Goal: Navigation & Orientation: Understand site structure

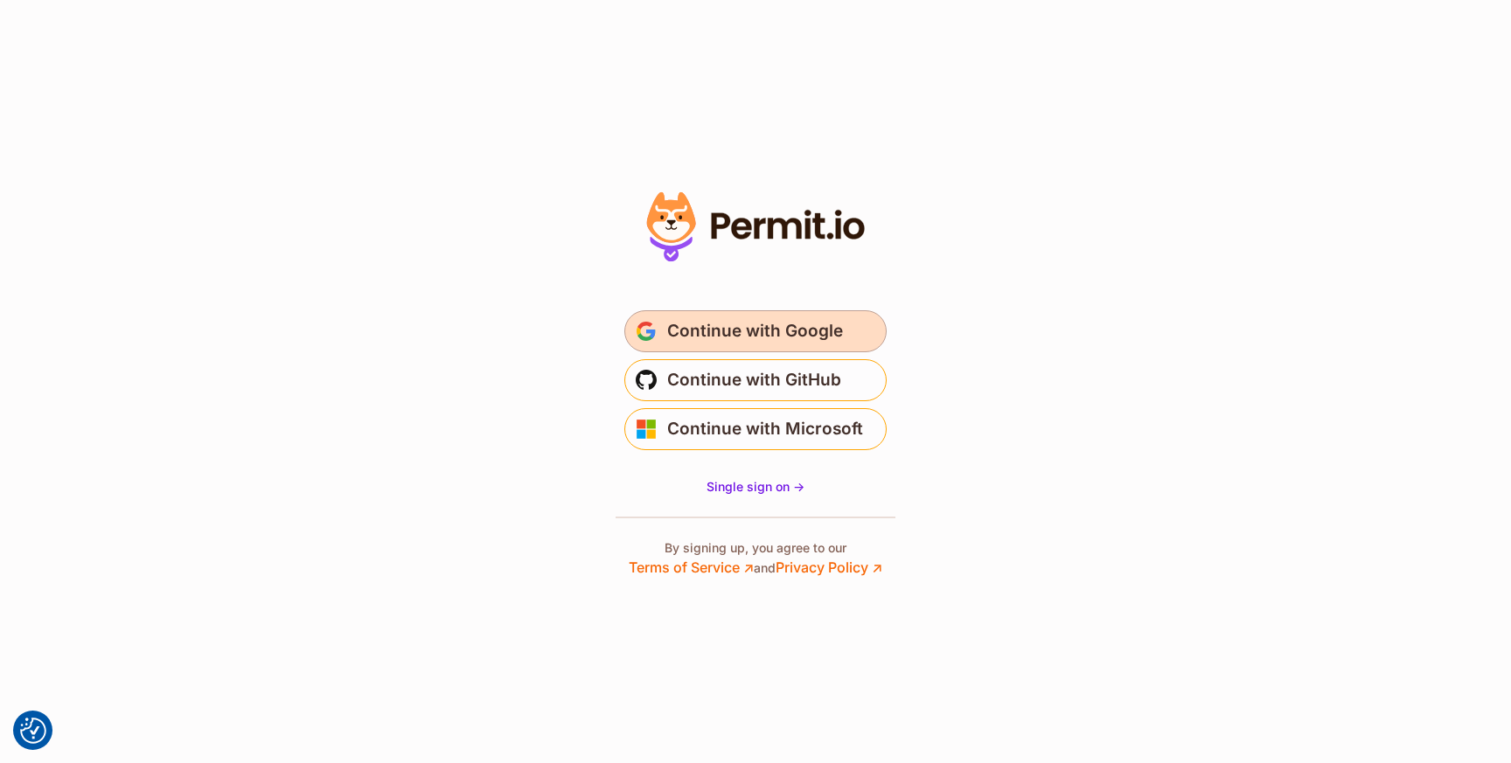
click at [762, 338] on span "Continue with Google" at bounding box center [755, 331] width 176 height 28
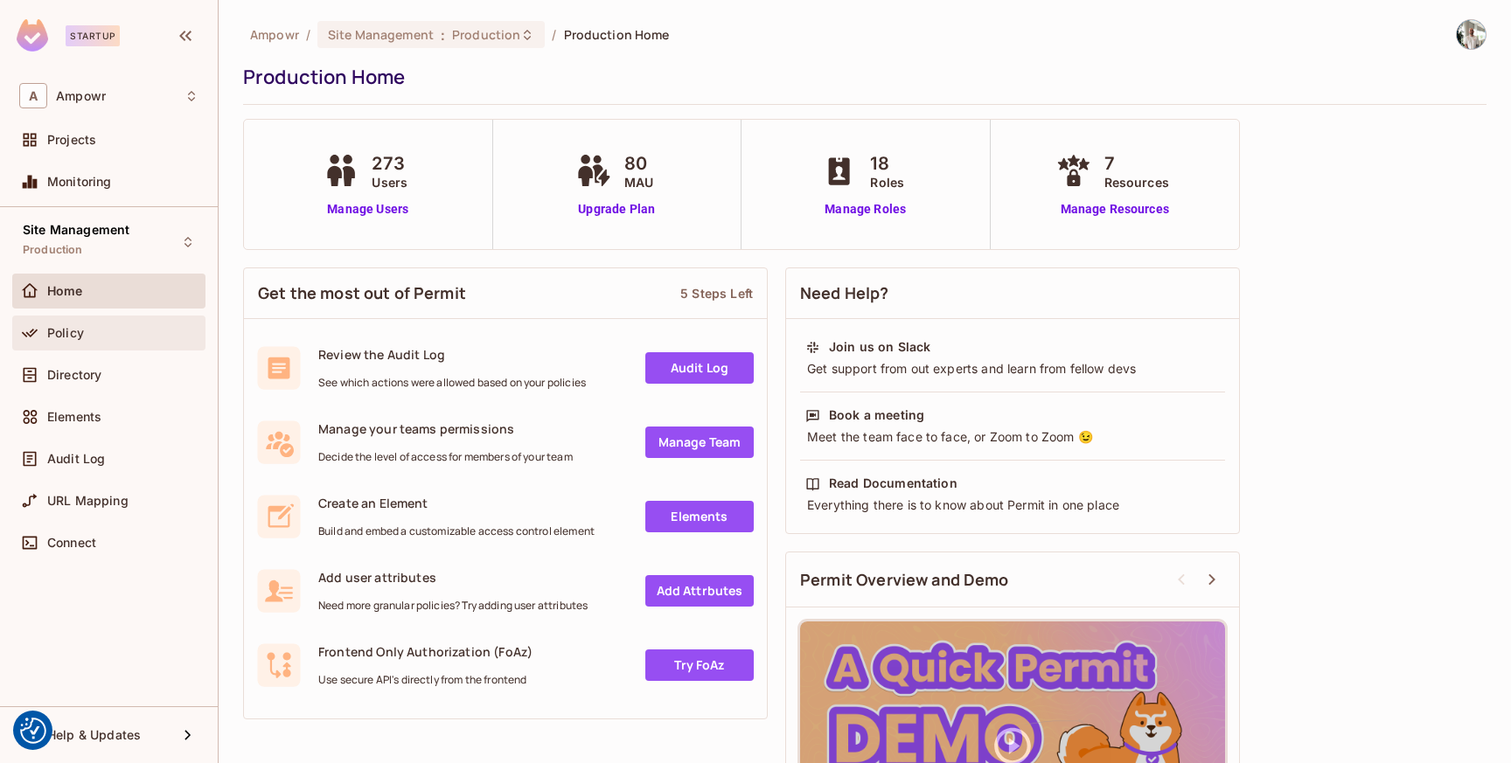
click at [87, 344] on div "Policy" at bounding box center [108, 333] width 193 height 35
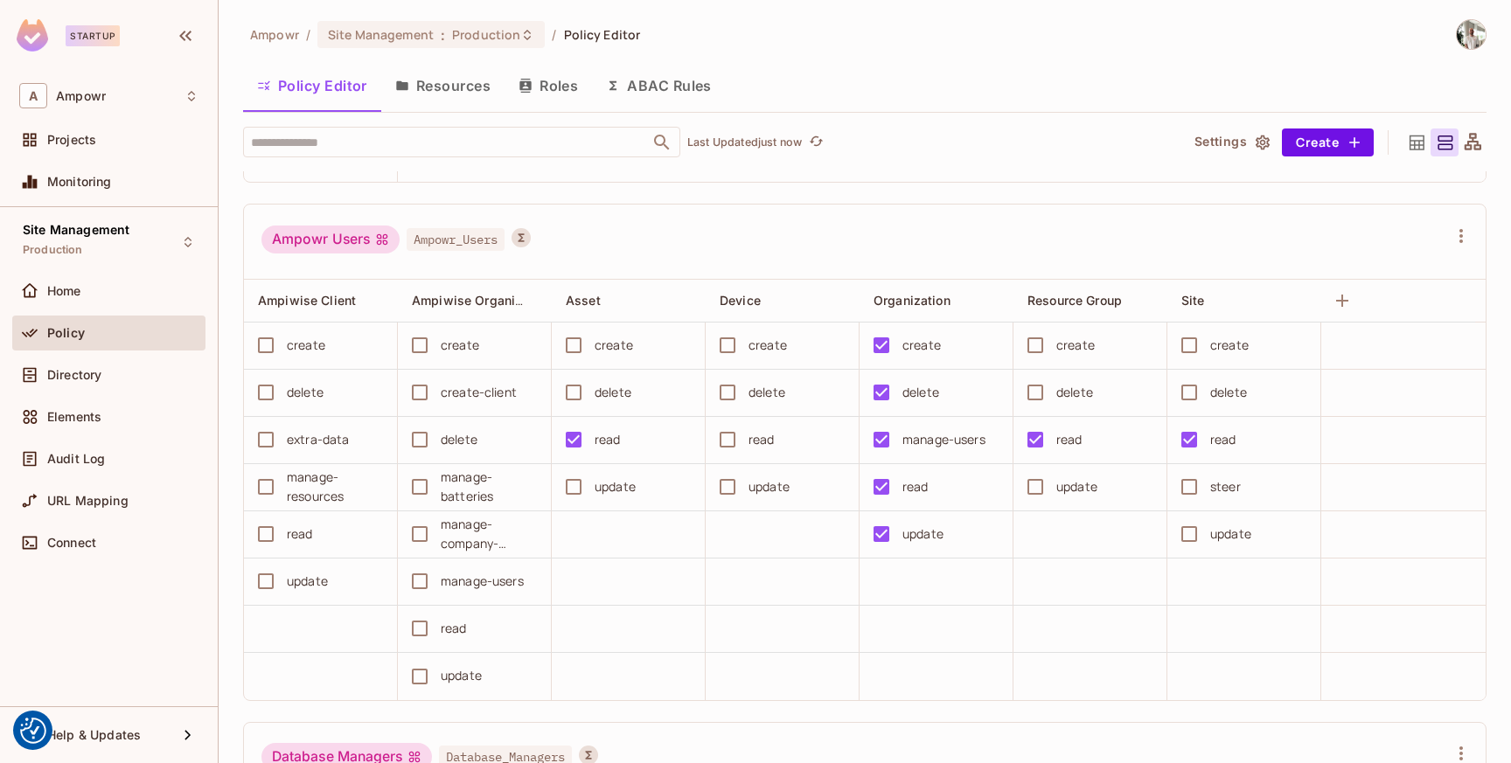
scroll to position [6842, 0]
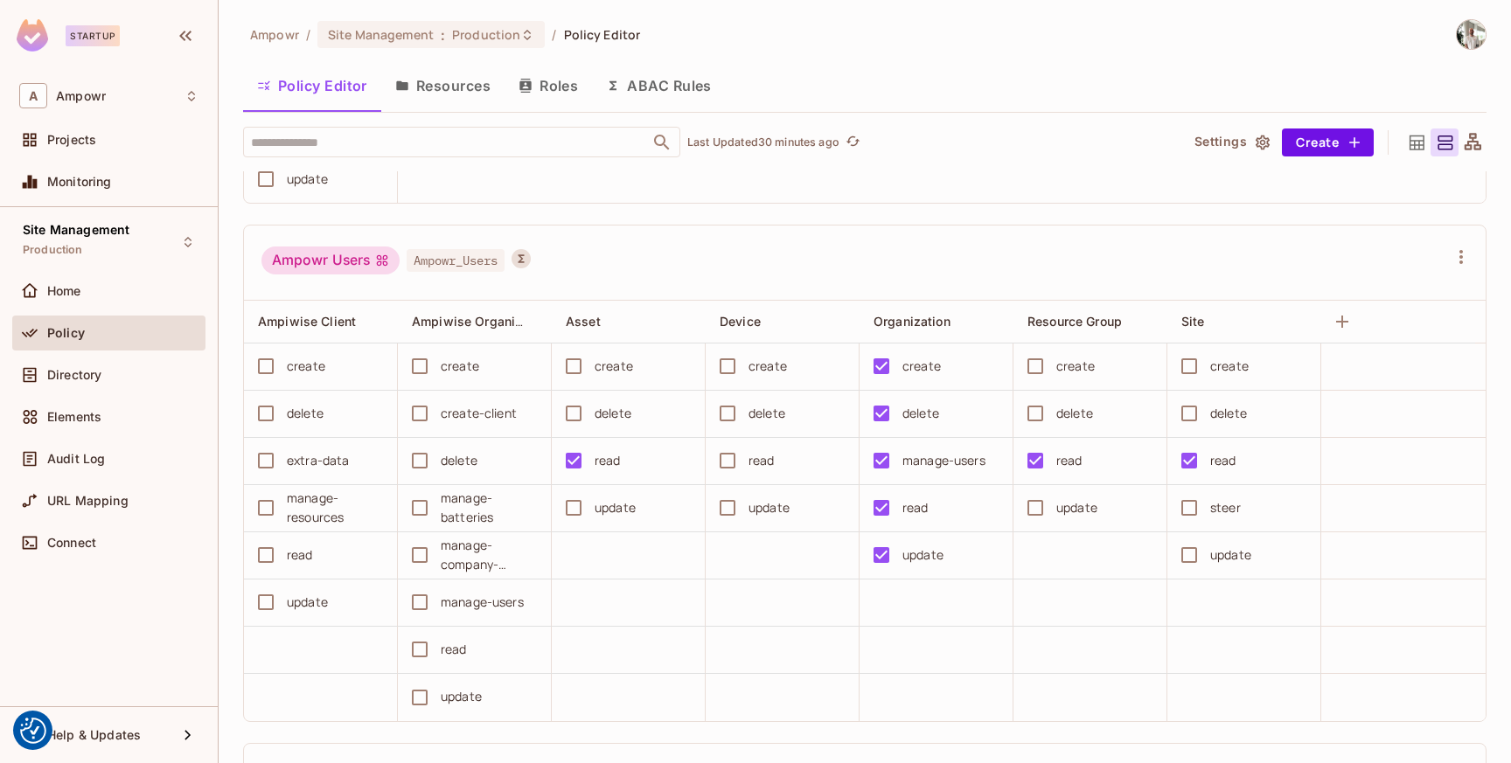
click at [1236, 67] on div "Policy Editor Resources Roles ABAC Rules" at bounding box center [865, 86] width 1244 height 44
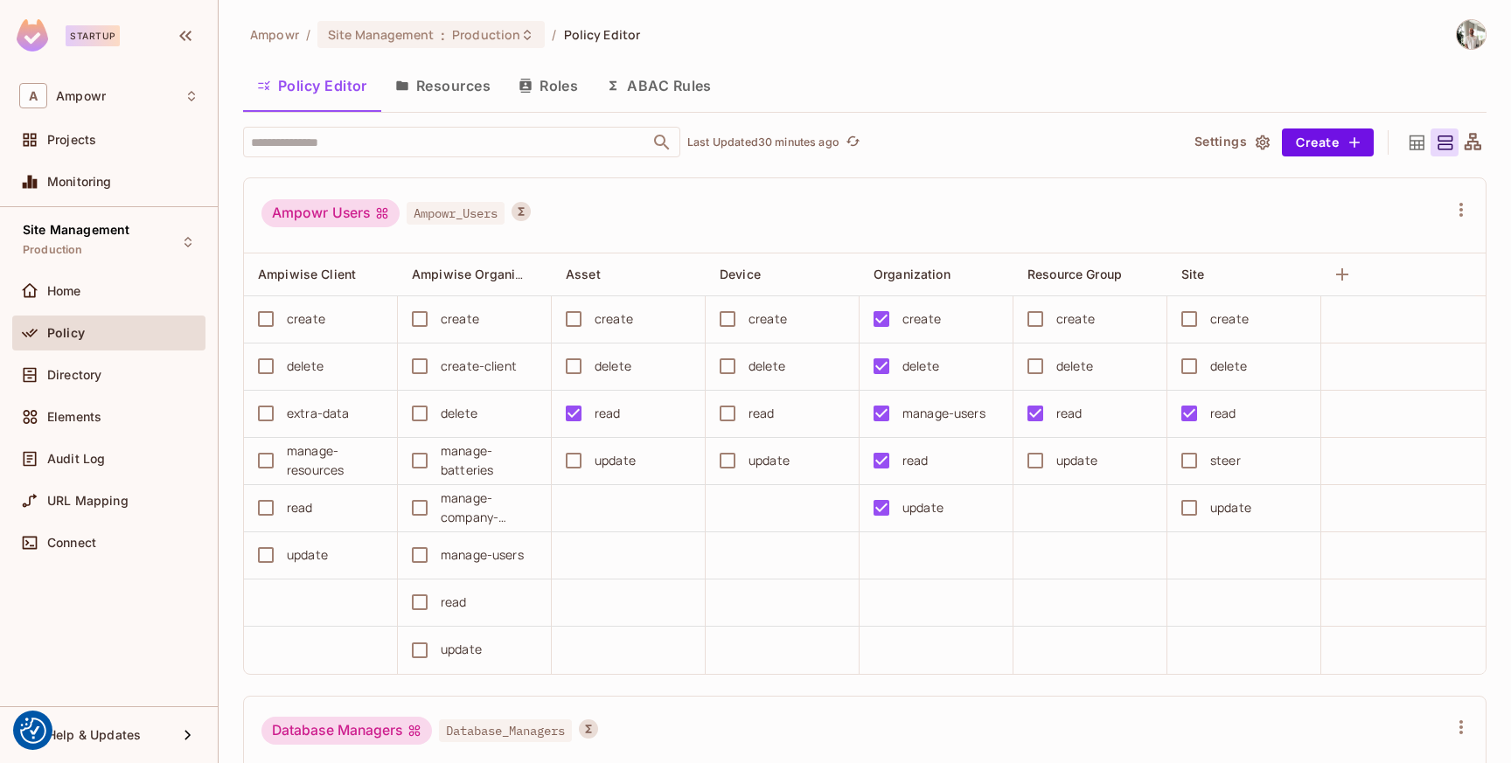
scroll to position [6880, 0]
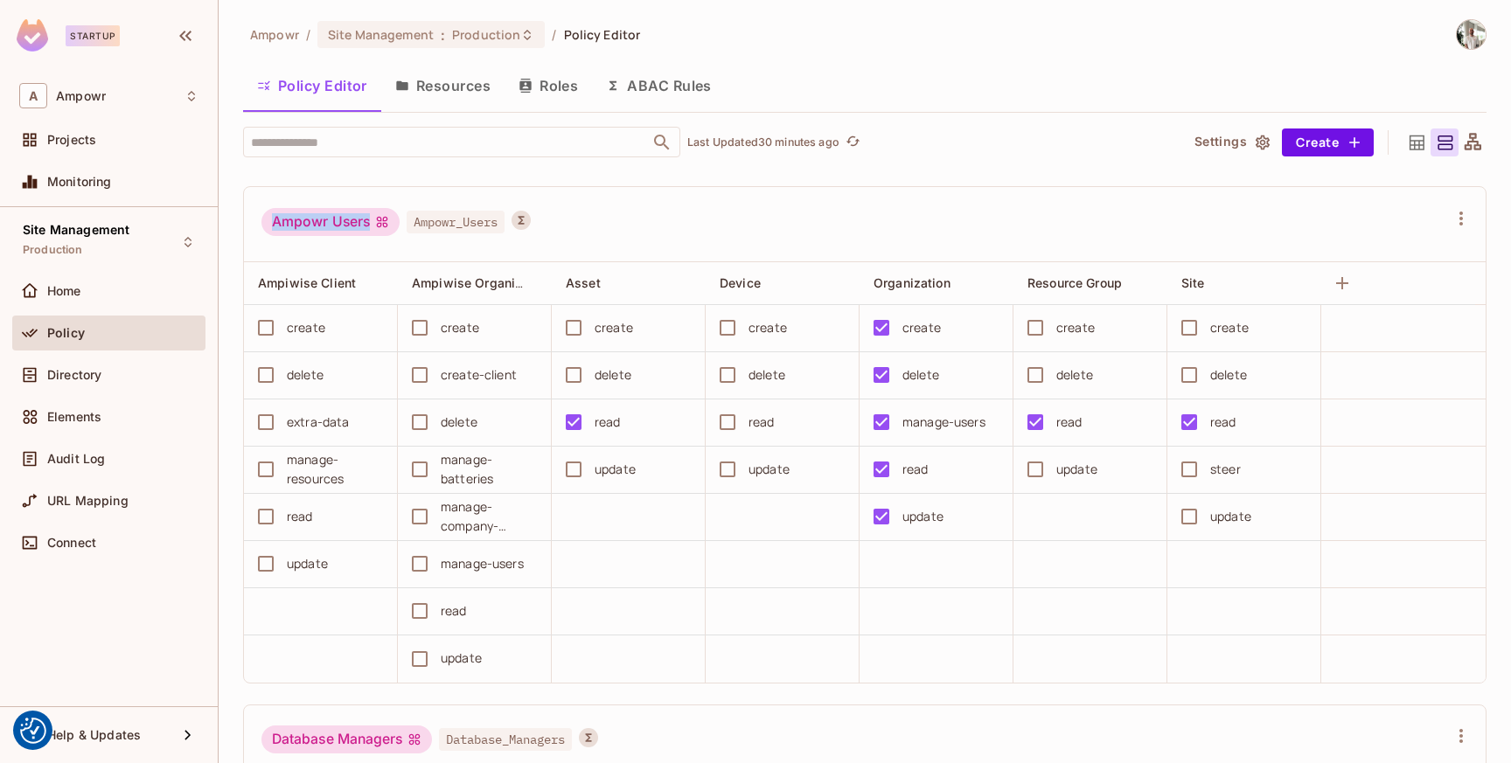
drag, startPoint x: 270, startPoint y: 222, endPoint x: 372, endPoint y: 222, distance: 101.4
click at [372, 222] on div "Ampowr Users" at bounding box center [330, 222] width 138 height 28
click at [376, 237] on div "Ampowr Users Ampowr_Users" at bounding box center [395, 224] width 269 height 33
click at [1035, 214] on div "Ampowr Users Ampowr_Users" at bounding box center [854, 224] width 1186 height 33
click at [507, 27] on span "Production" at bounding box center [486, 34] width 68 height 17
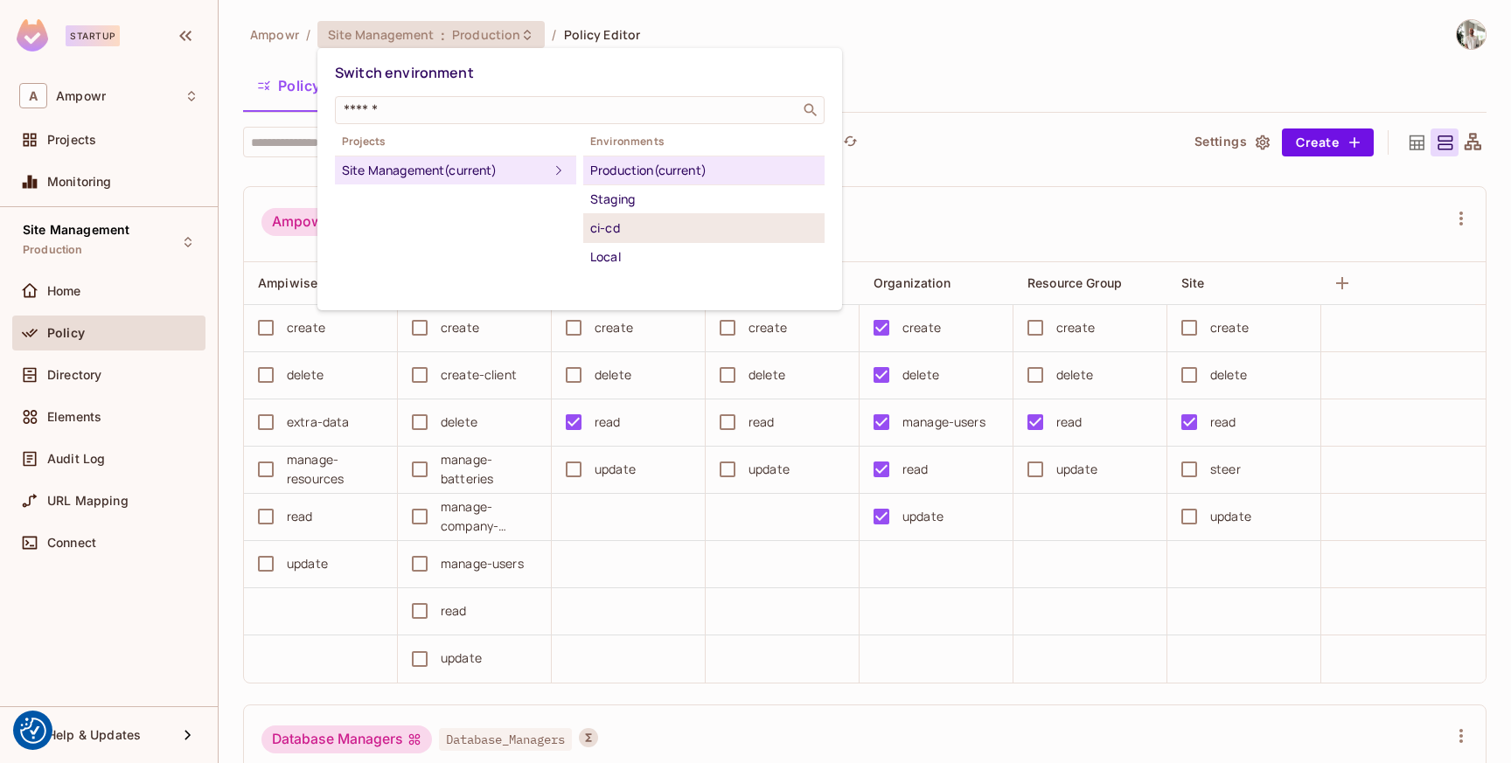
click at [630, 224] on div "ci-cd" at bounding box center [703, 228] width 227 height 21
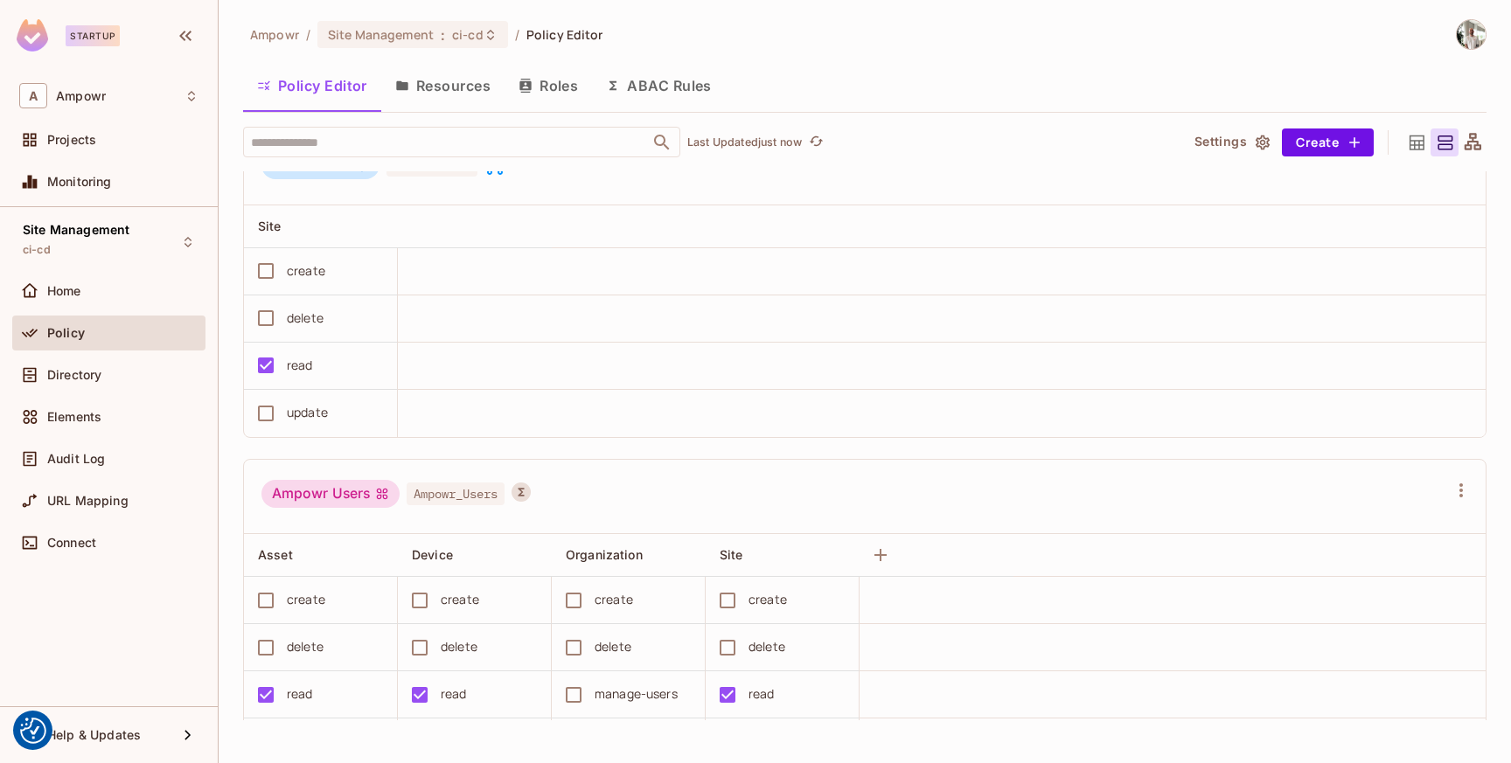
scroll to position [3020, 0]
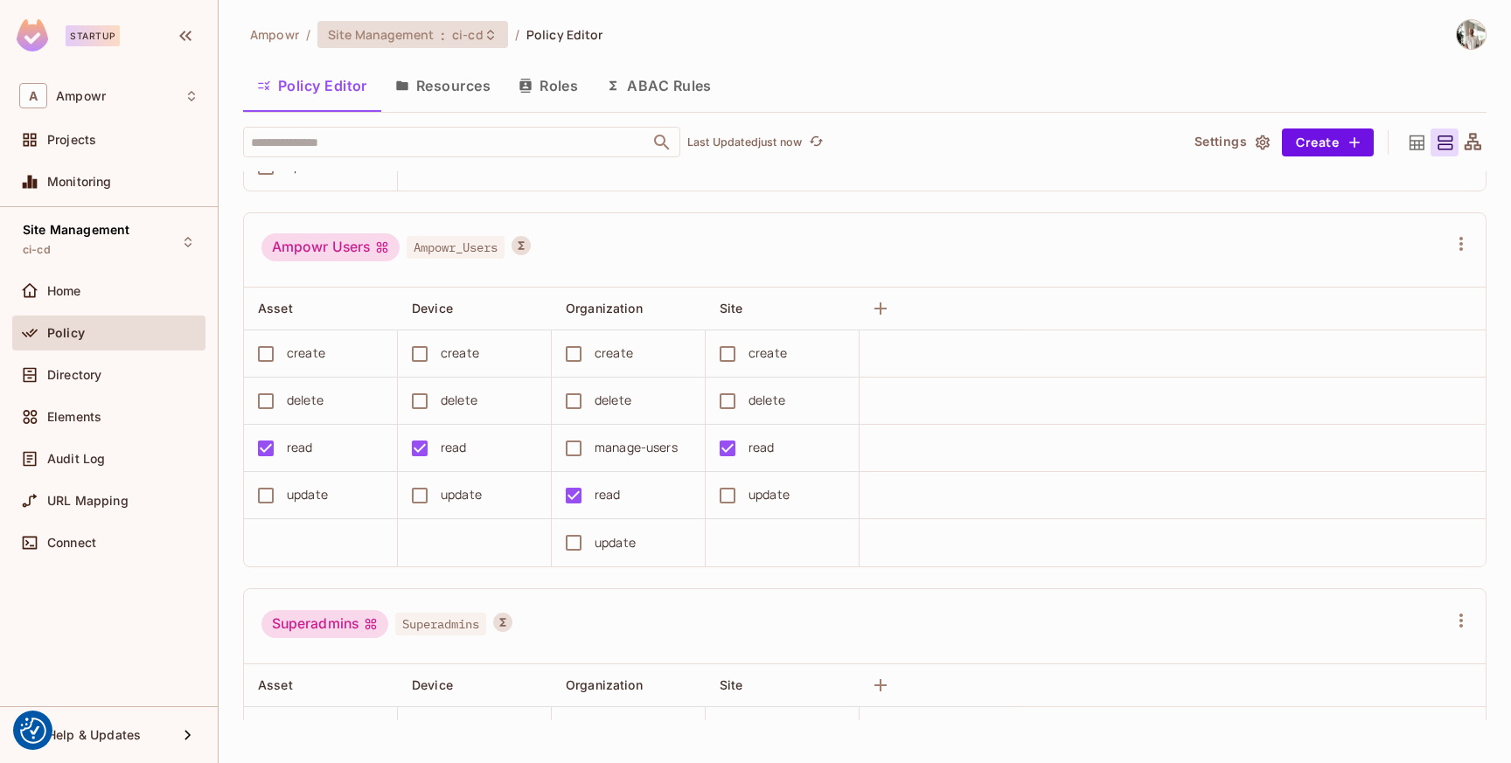
click at [471, 38] on span "ci-cd" at bounding box center [467, 34] width 31 height 17
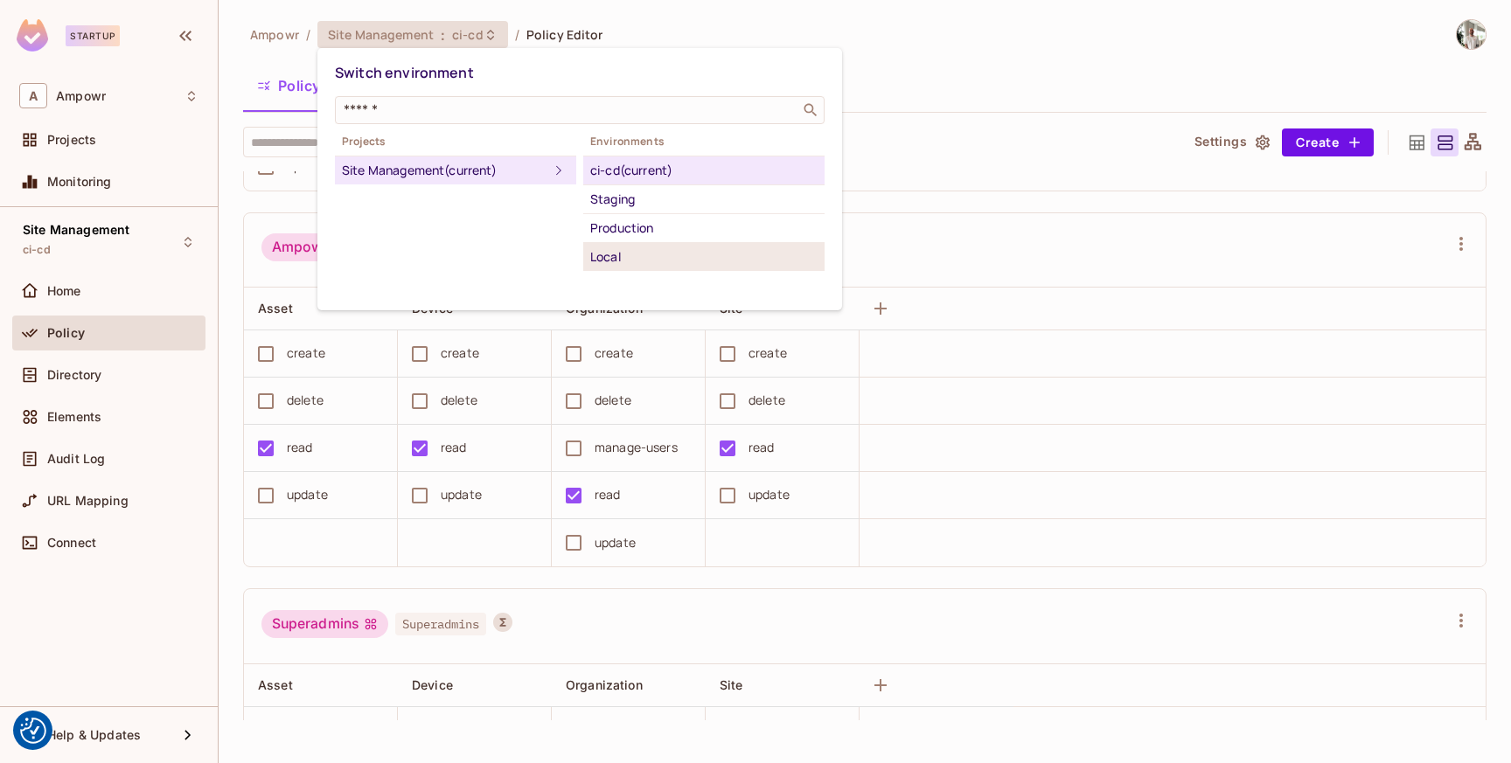
click at [650, 268] on li "Local" at bounding box center [703, 257] width 241 height 28
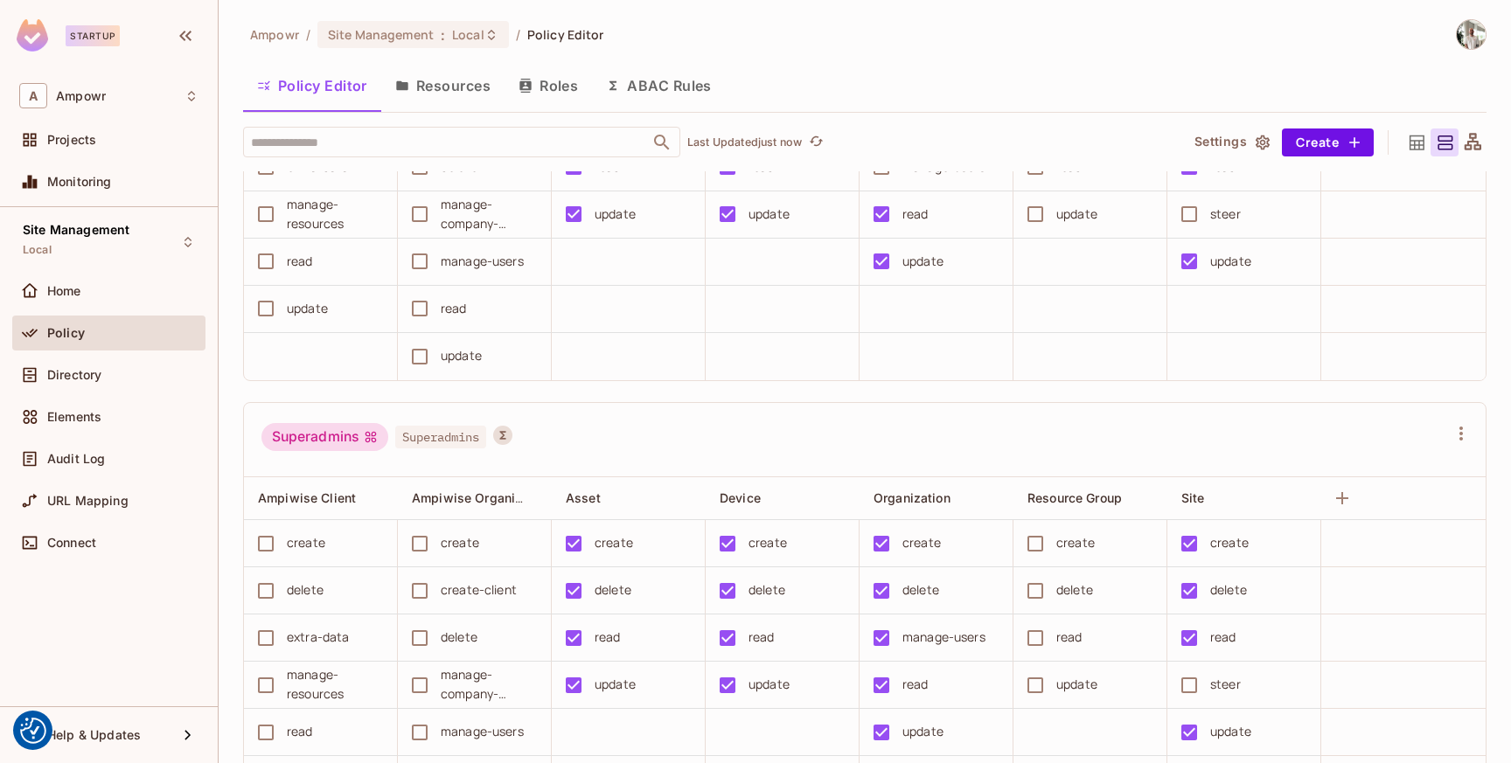
scroll to position [7129, 0]
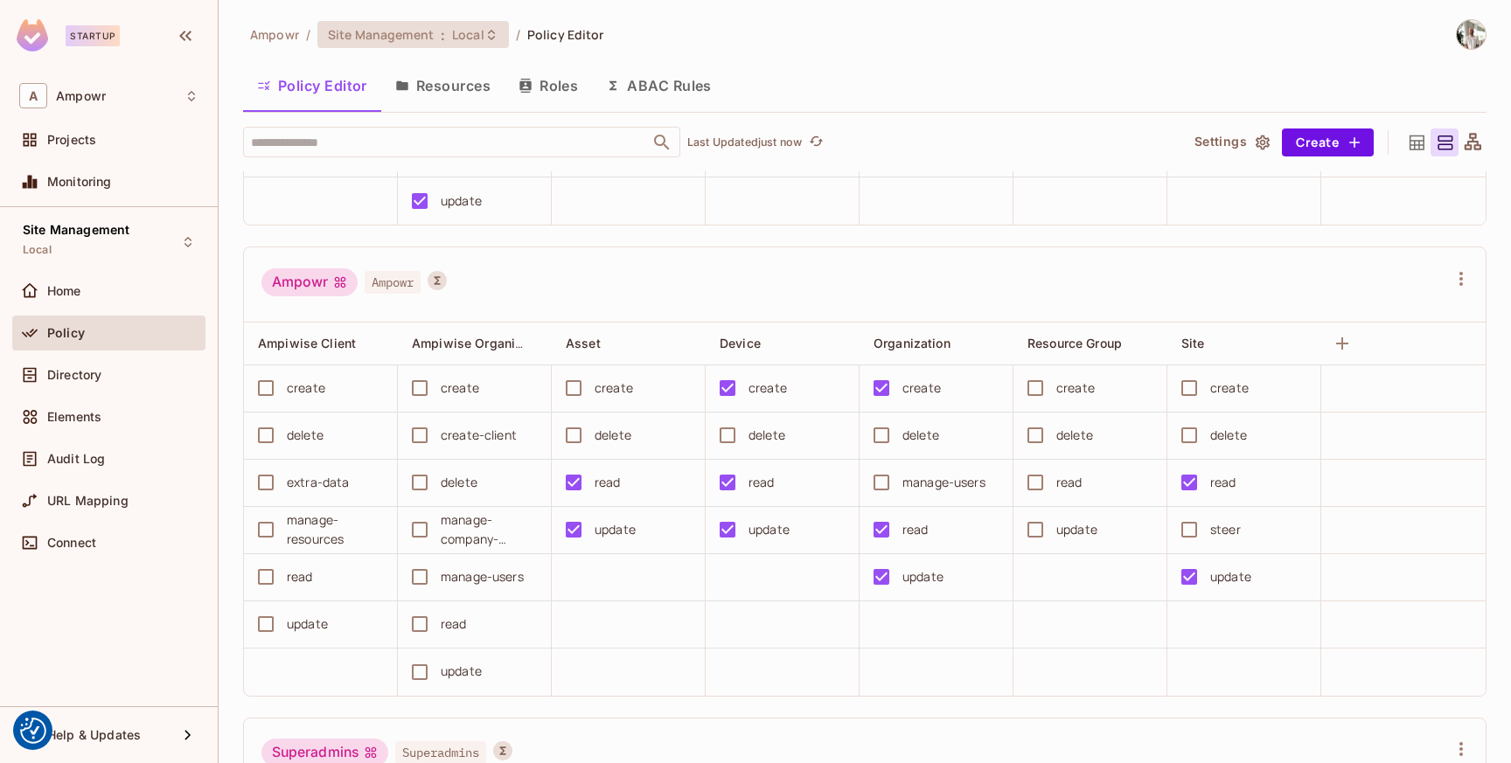
click at [434, 35] on div "Site Management : Local" at bounding box center [403, 34] width 150 height 17
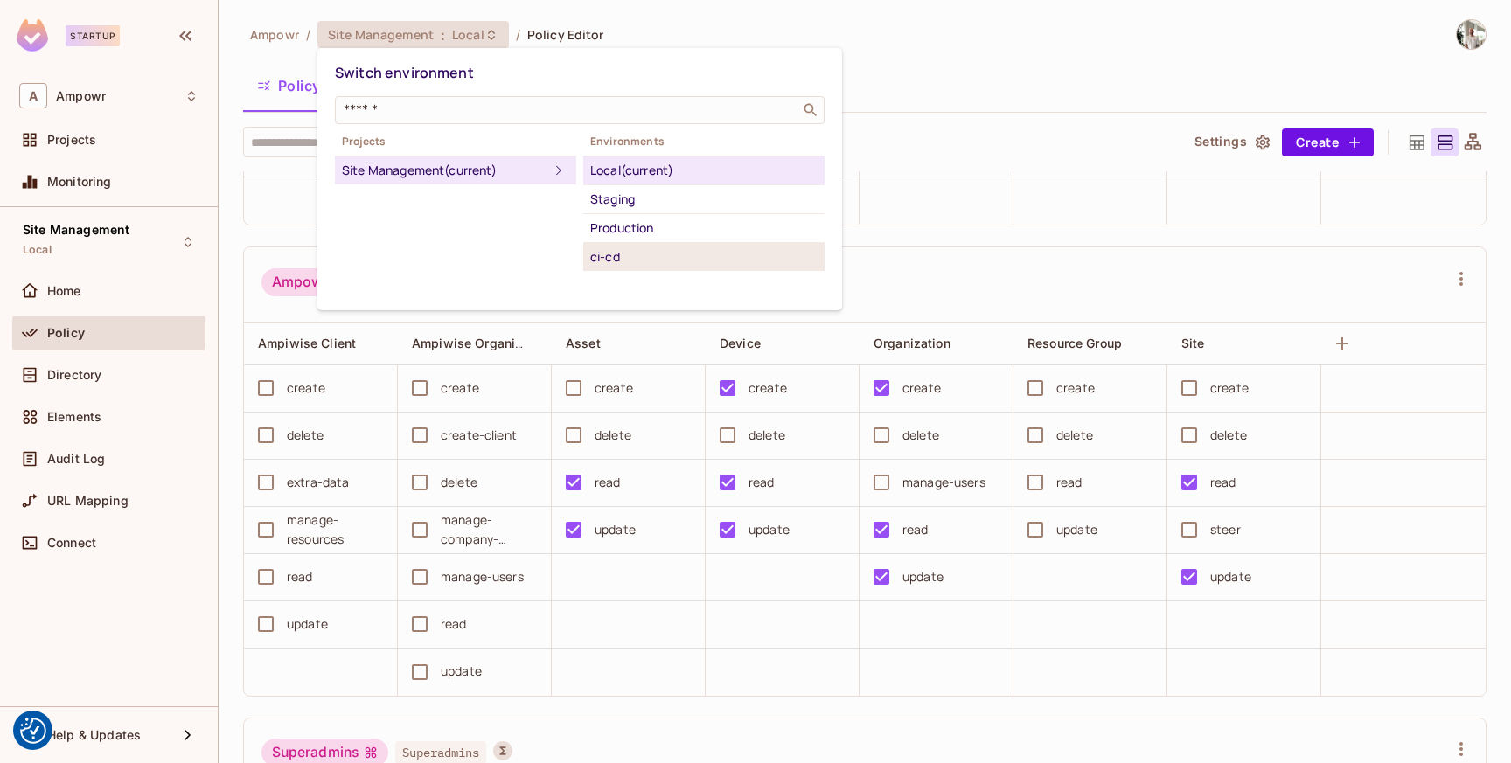
click at [645, 256] on div "ci-cd" at bounding box center [703, 257] width 227 height 21
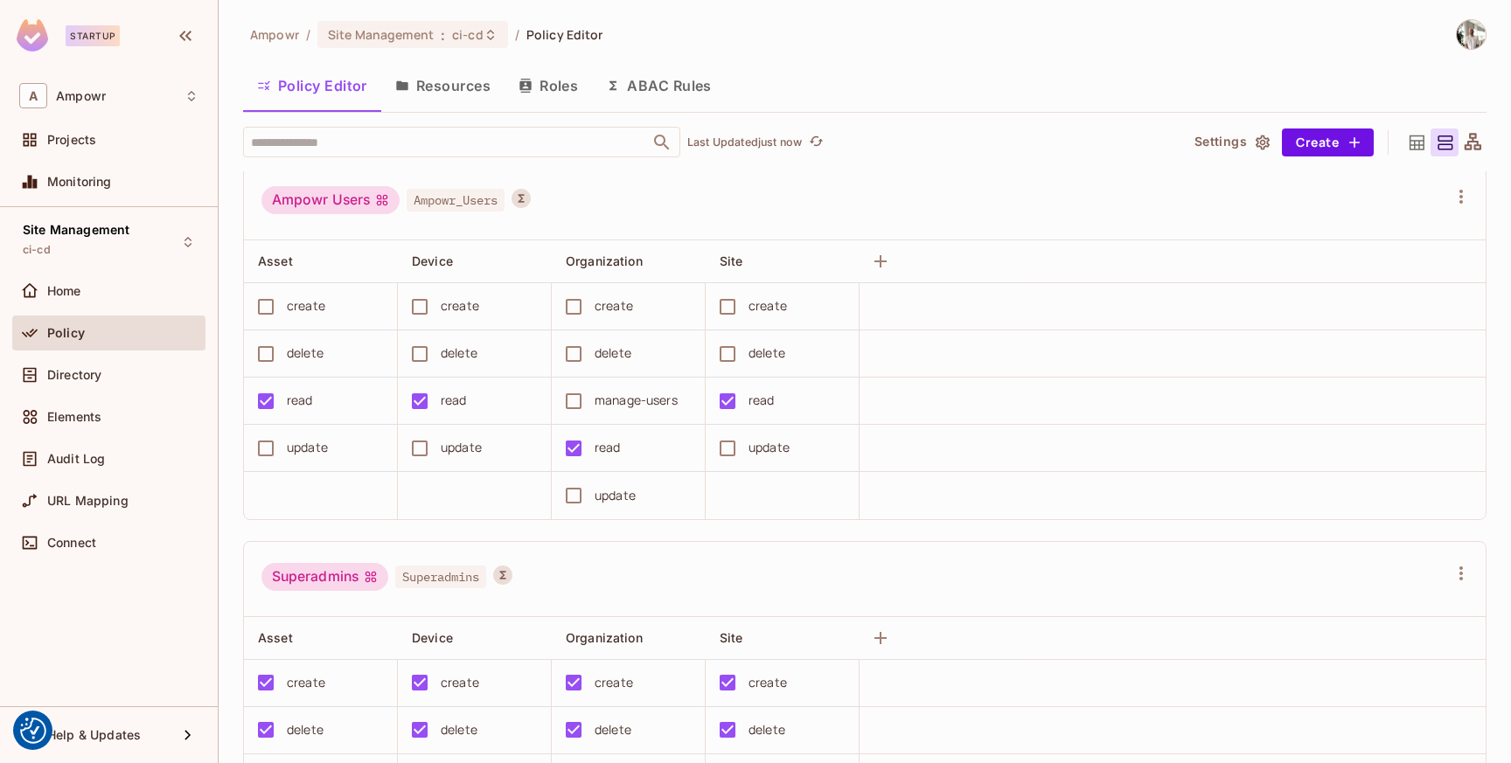
scroll to position [3103, 0]
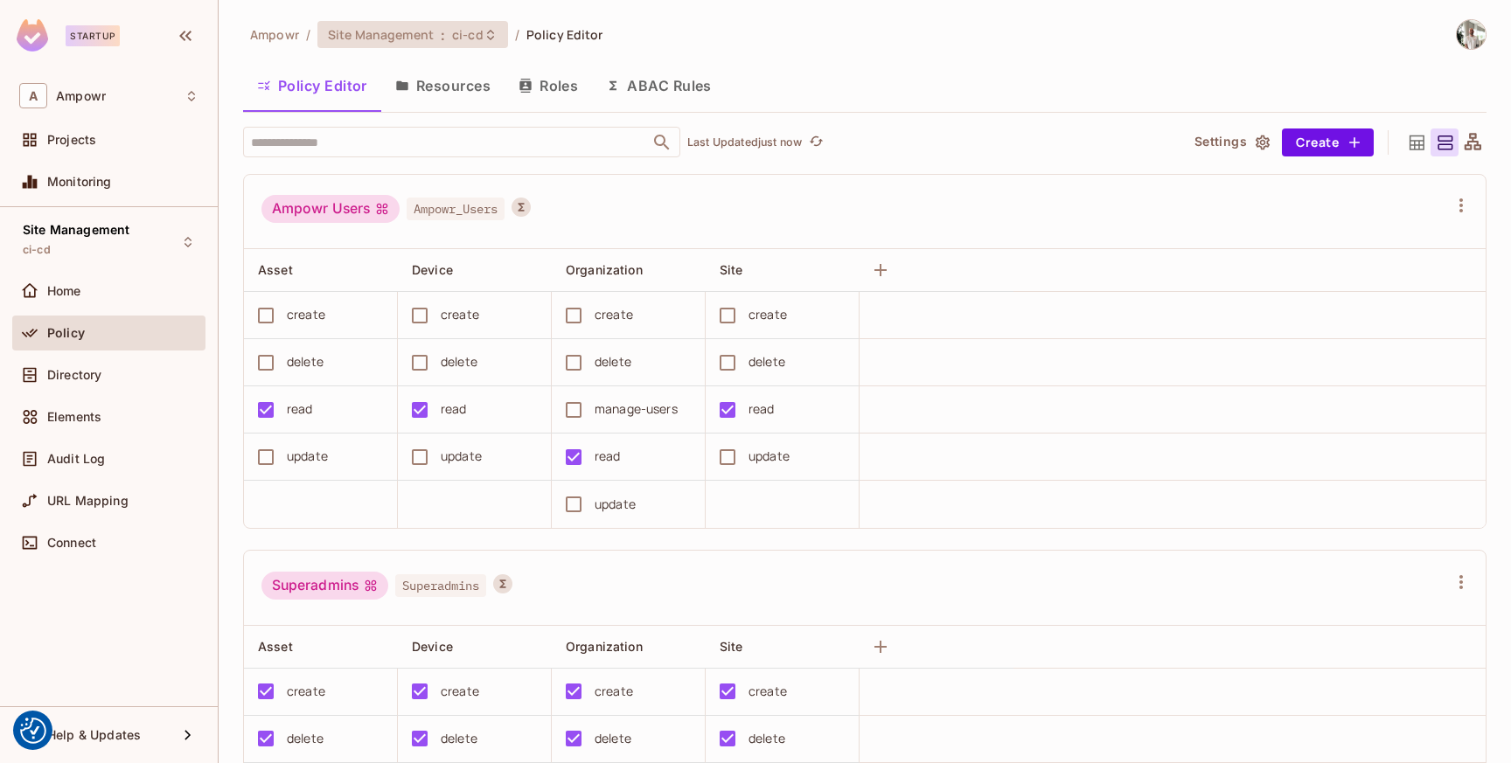
click at [470, 45] on div "Site Management : ci-cd" at bounding box center [412, 34] width 191 height 27
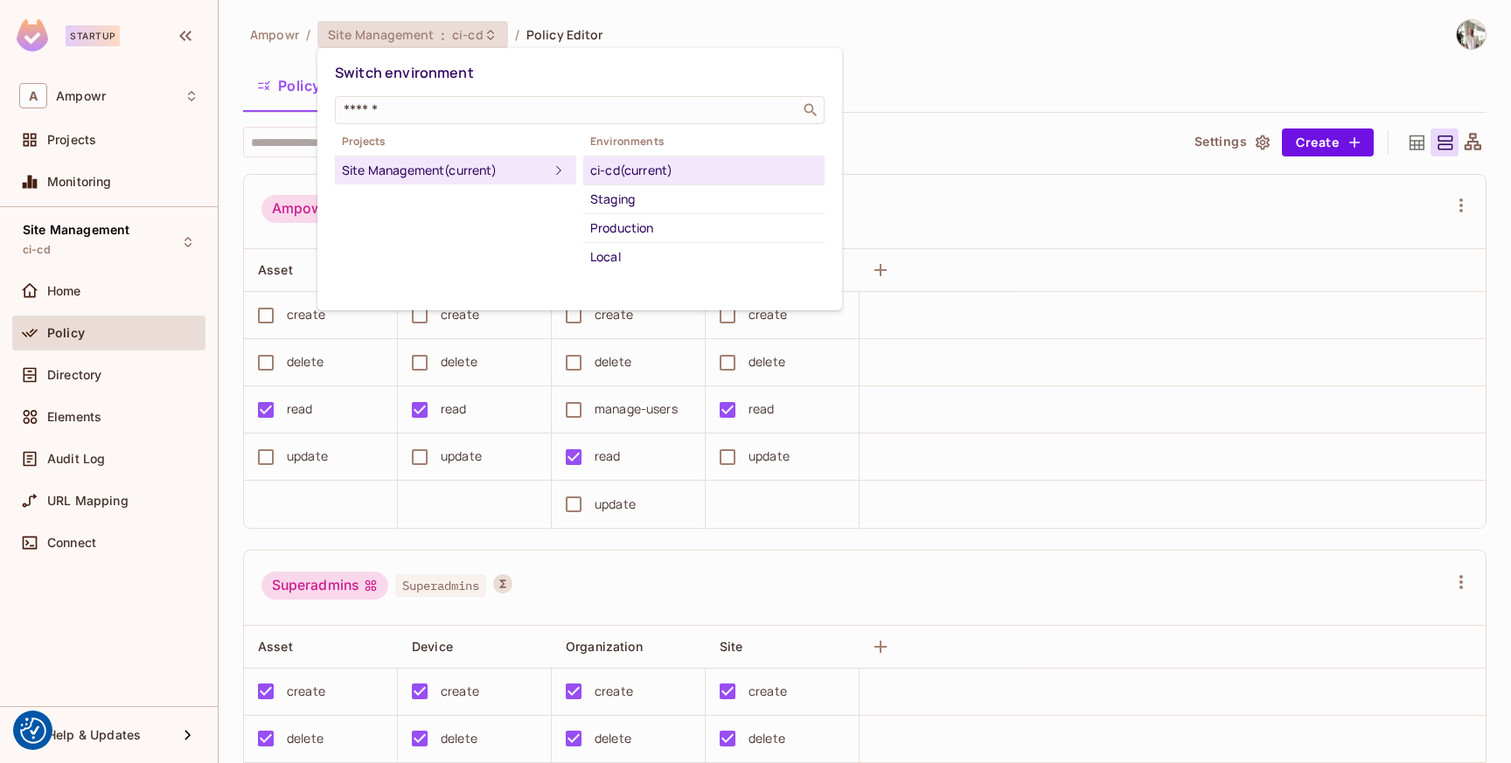
click at [741, 175] on div "ci-cd (current)" at bounding box center [703, 170] width 227 height 21
